Goal: Transaction & Acquisition: Purchase product/service

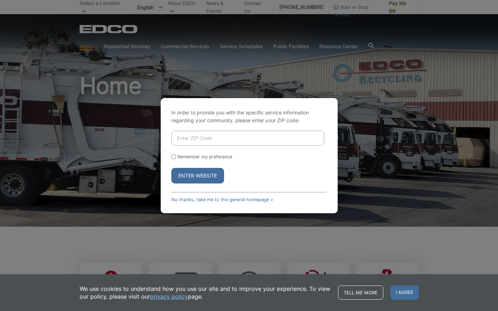
click at [218, 138] on input "Enter ZIP Code" at bounding box center [247, 138] width 153 height 15
type input "91950"
click at [174, 157] on input "Remember my preference" at bounding box center [173, 156] width 5 height 5
checkbox input "true"
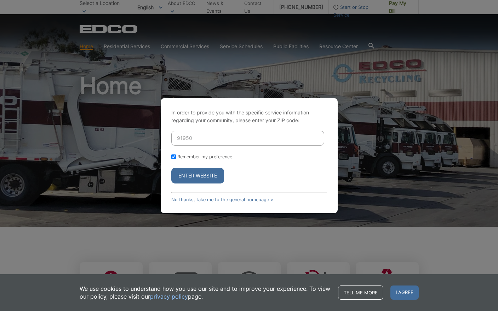
click at [198, 178] on button "Enter Website" at bounding box center [197, 176] width 53 height 16
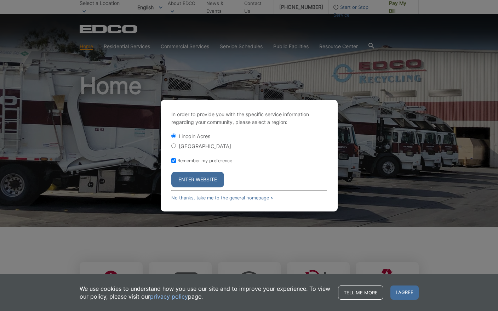
click at [172, 147] on input "[GEOGRAPHIC_DATA]" at bounding box center [173, 145] width 5 height 5
radio input "true"
drag, startPoint x: 195, startPoint y: 179, endPoint x: 273, endPoint y: 174, distance: 78.0
click at [196, 179] on button "Enter Website" at bounding box center [197, 180] width 53 height 16
click at [193, 180] on button "Enter Website" at bounding box center [197, 180] width 53 height 16
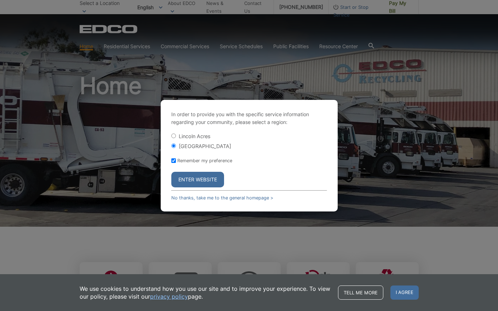
click at [190, 181] on button "Enter Website" at bounding box center [197, 180] width 53 height 16
click at [204, 176] on button "Enter Website" at bounding box center [197, 180] width 53 height 16
click at [203, 176] on button "Enter Website" at bounding box center [197, 180] width 53 height 16
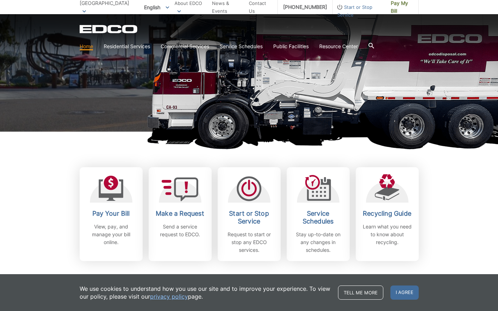
scroll to position [95, 0]
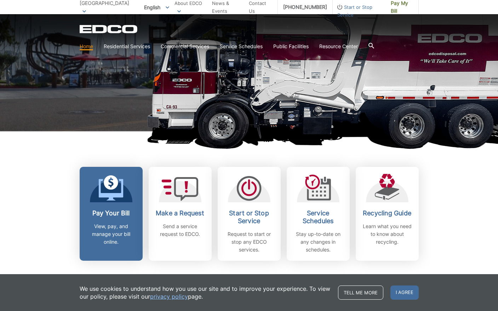
click at [111, 196] on icon at bounding box center [110, 190] width 25 height 22
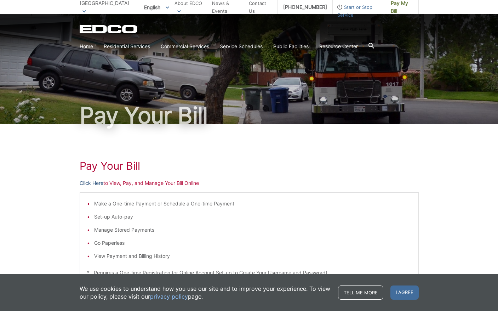
click at [94, 183] on link "Click Here" at bounding box center [92, 183] width 24 height 8
click at [467, 11] on div "National City To change your zip code, enter it below and press change. Change …" at bounding box center [249, 7] width 498 height 14
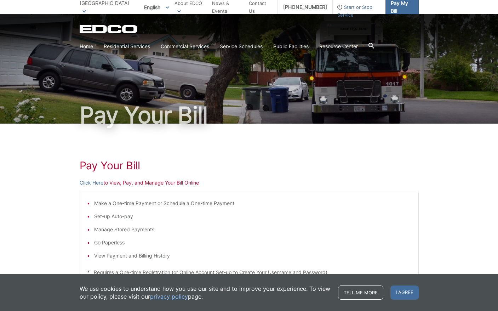
click at [401, 9] on span "Pay My Bill" at bounding box center [401, 7] width 22 height 16
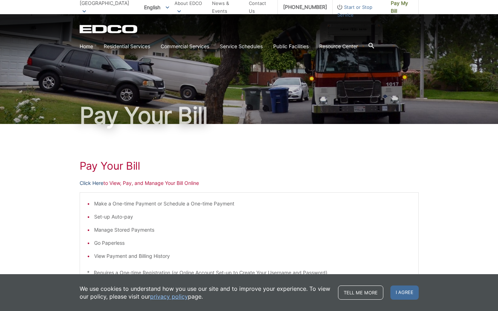
click at [89, 181] on link "Click Here" at bounding box center [92, 183] width 24 height 8
